Goal: Task Accomplishment & Management: Manage account settings

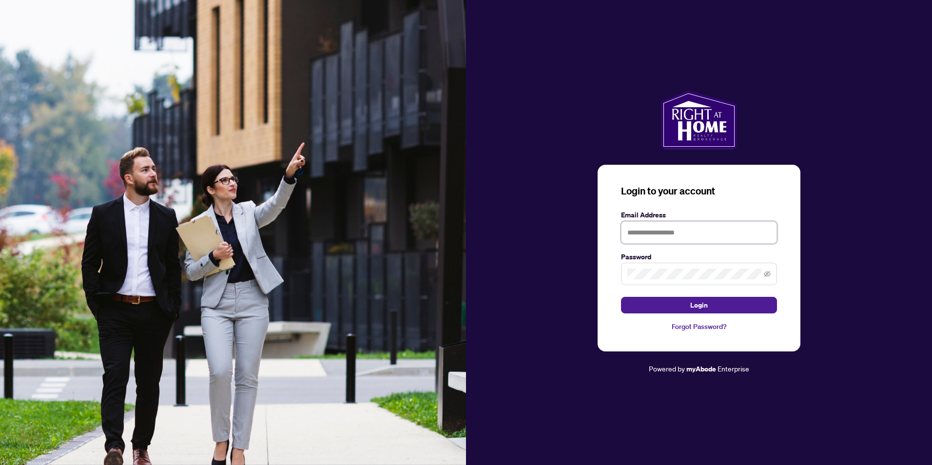
click at [677, 235] on input "text" at bounding box center [699, 232] width 156 height 22
type input "**********"
click at [666, 305] on button "Login" at bounding box center [699, 305] width 156 height 17
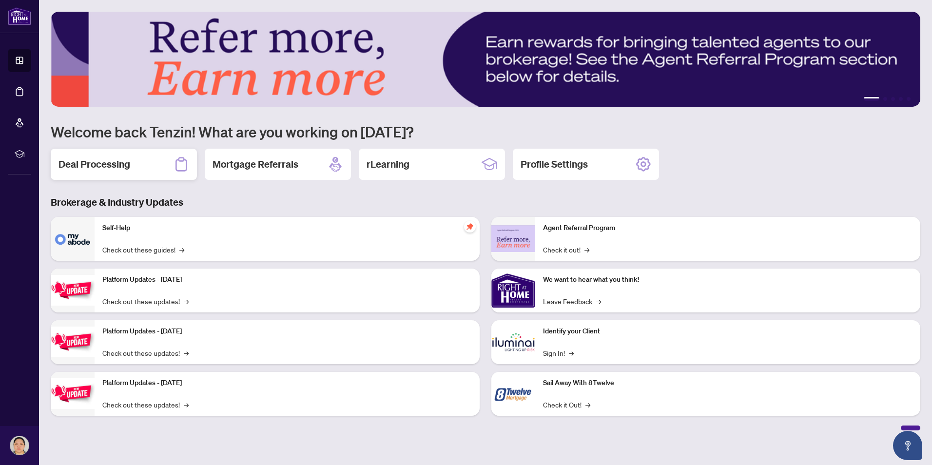
click at [111, 174] on div "Deal Processing" at bounding box center [124, 164] width 146 height 31
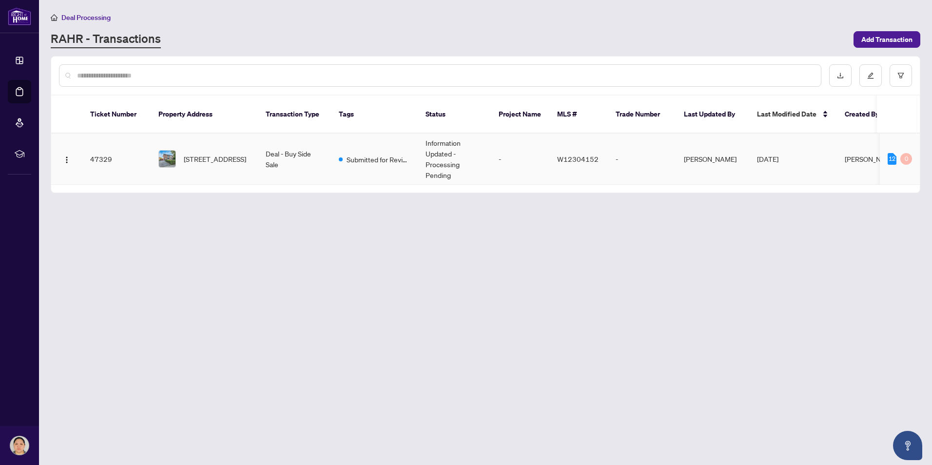
click at [101, 148] on td "47329" at bounding box center [116, 159] width 68 height 51
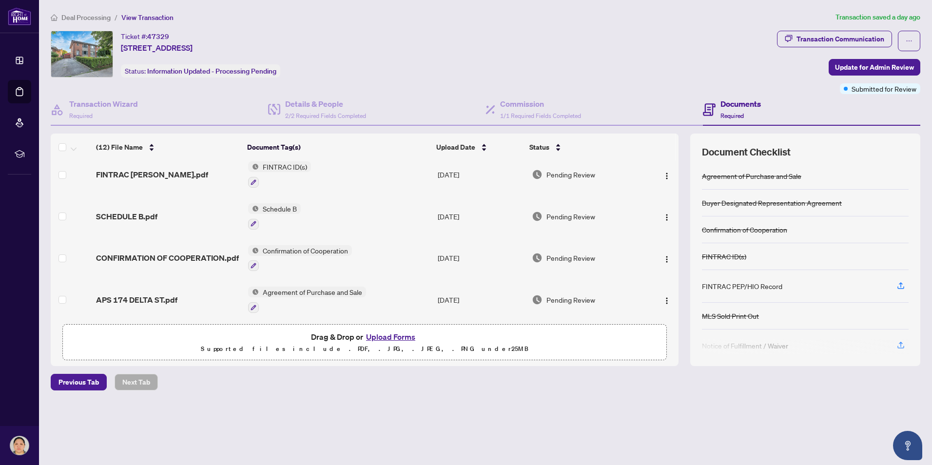
scroll to position [344, 0]
click at [913, 41] on button "button" at bounding box center [909, 41] width 22 height 20
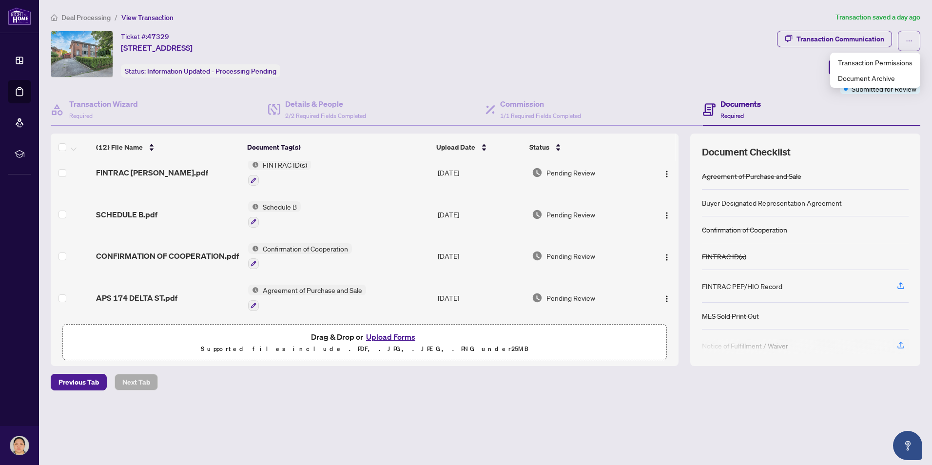
click at [672, 71] on div "Ticket #: 47329 [STREET_ADDRESS] Status: Information Updated - Processing Pendi…" at bounding box center [412, 54] width 722 height 47
click at [392, 334] on button "Upload Forms" at bounding box center [390, 336] width 55 height 13
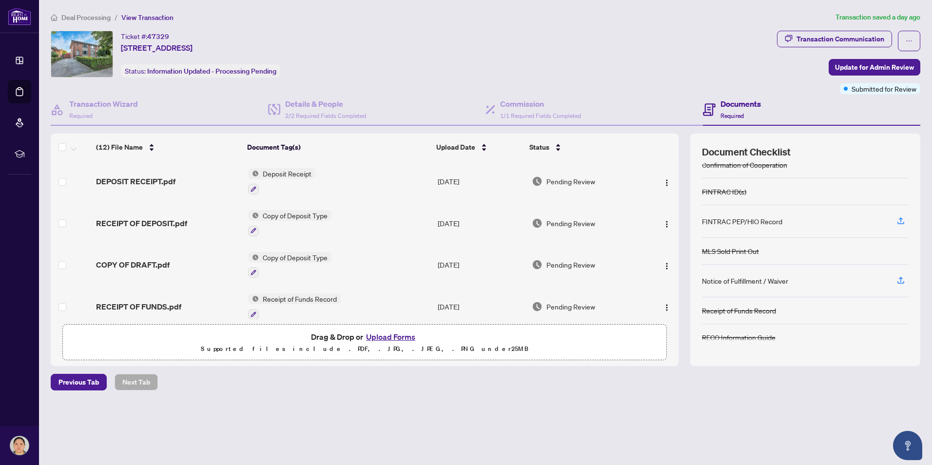
scroll to position [0, 0]
click at [371, 337] on button "Upload Forms" at bounding box center [390, 336] width 55 height 13
click at [381, 331] on button "Upload Forms" at bounding box center [390, 336] width 55 height 13
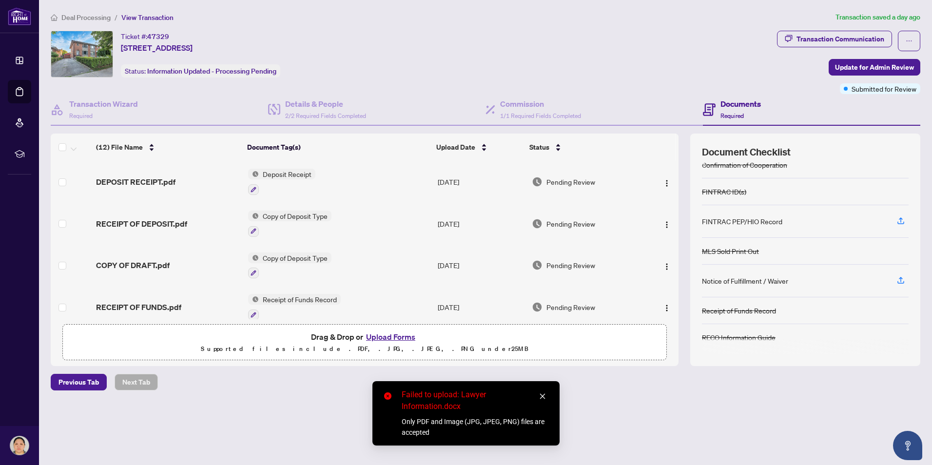
click at [540, 394] on icon "close" at bounding box center [542, 396] width 7 height 7
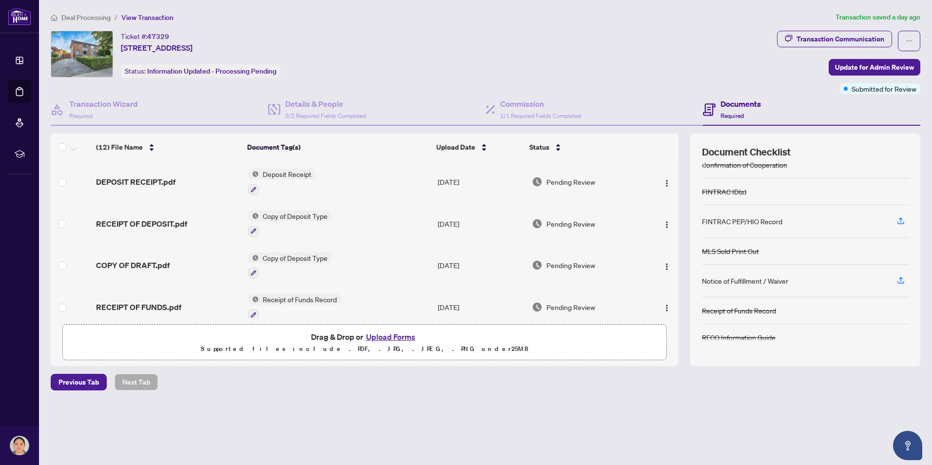
click at [381, 335] on button "Upload Forms" at bounding box center [390, 336] width 55 height 13
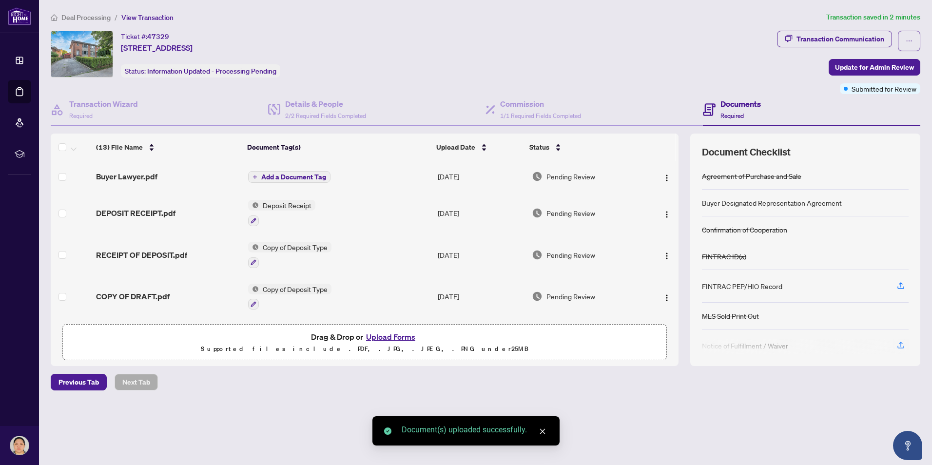
click at [312, 174] on span "Add a Document Tag" at bounding box center [293, 177] width 65 height 7
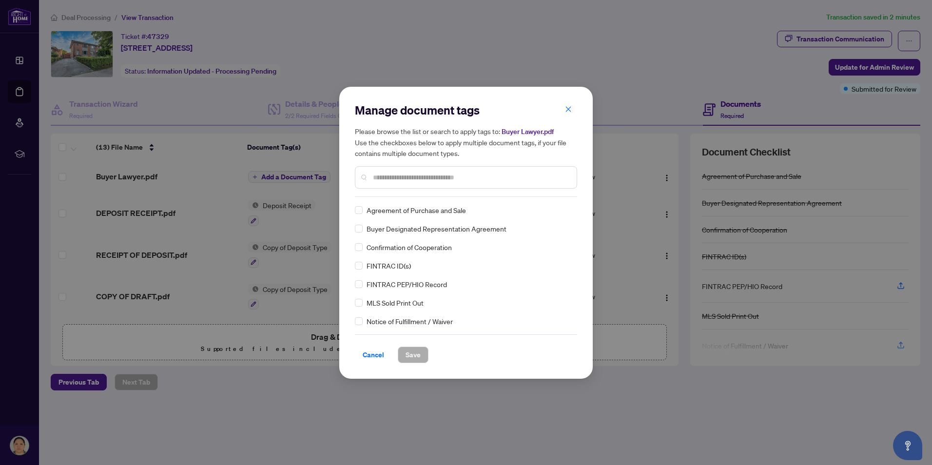
click at [389, 197] on div "Manage document tags Please browse the list or search to apply tags to: Buyer L…" at bounding box center [466, 232] width 222 height 261
click at [398, 177] on input "text" at bounding box center [471, 177] width 196 height 11
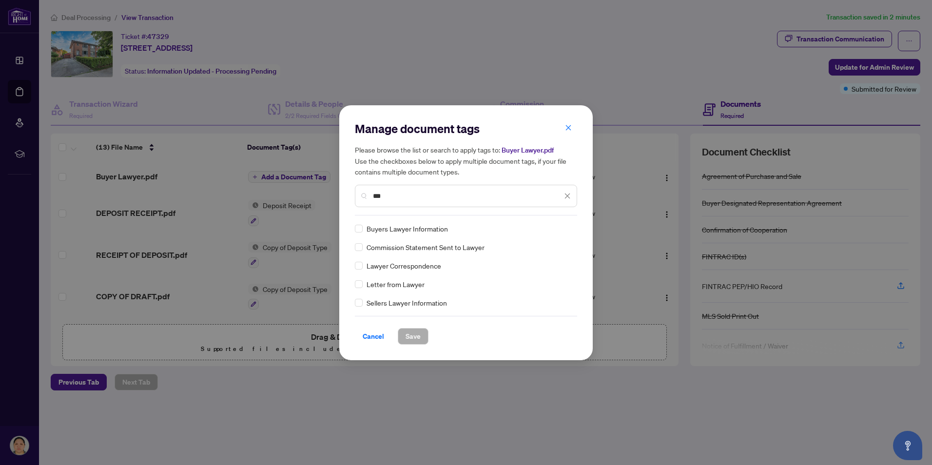
type input "***"
click at [364, 229] on div "Buyers Lawyer Information" at bounding box center [463, 228] width 216 height 11
click at [420, 332] on span "Save" at bounding box center [413, 337] width 15 height 16
